Goal: Transaction & Acquisition: Purchase product/service

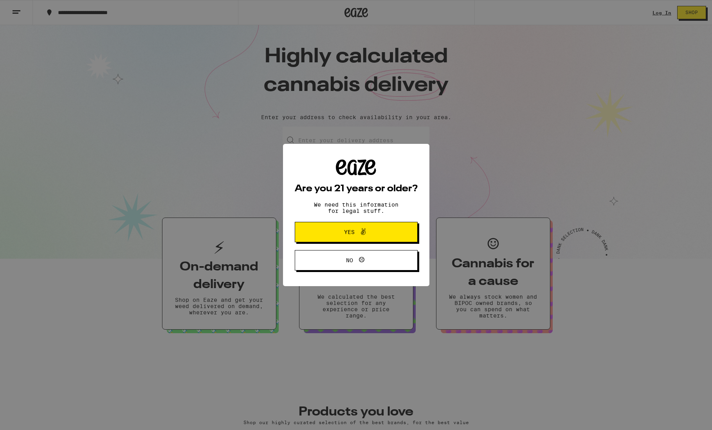
drag, startPoint x: 363, startPoint y: 233, endPoint x: 393, endPoint y: 210, distance: 37.1
click at [363, 232] on icon at bounding box center [363, 231] width 9 height 9
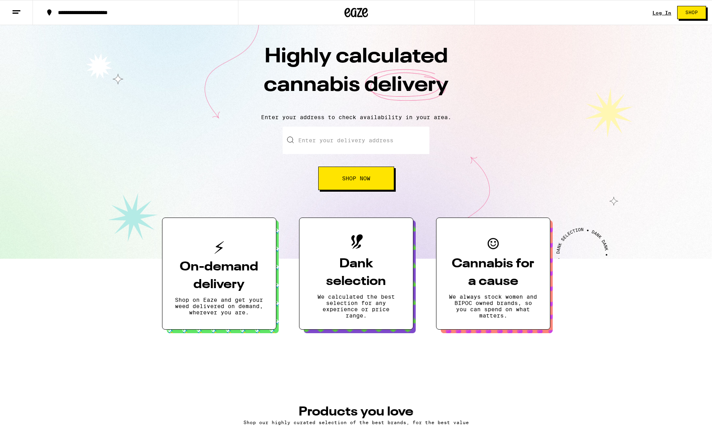
click at [663, 13] on div "Log In" at bounding box center [662, 12] width 19 height 5
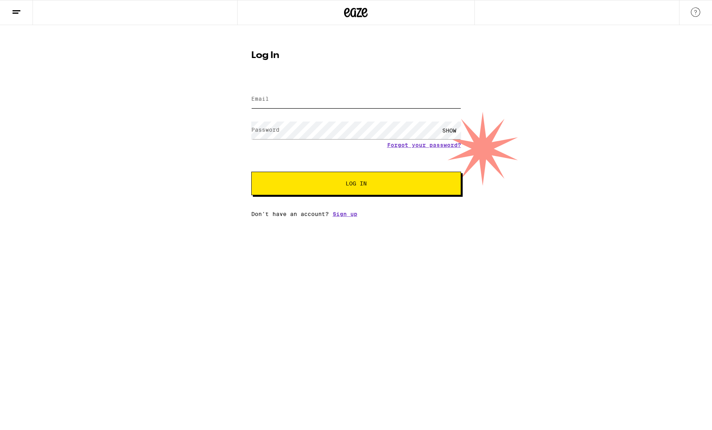
type input "[EMAIL_ADDRESS][DOMAIN_NAME]"
click at [345, 98] on input "[EMAIL_ADDRESS][DOMAIN_NAME]" at bounding box center [356, 99] width 210 height 18
click at [346, 186] on span "Log In" at bounding box center [356, 183] width 21 height 5
